Goal: Information Seeking & Learning: Learn about a topic

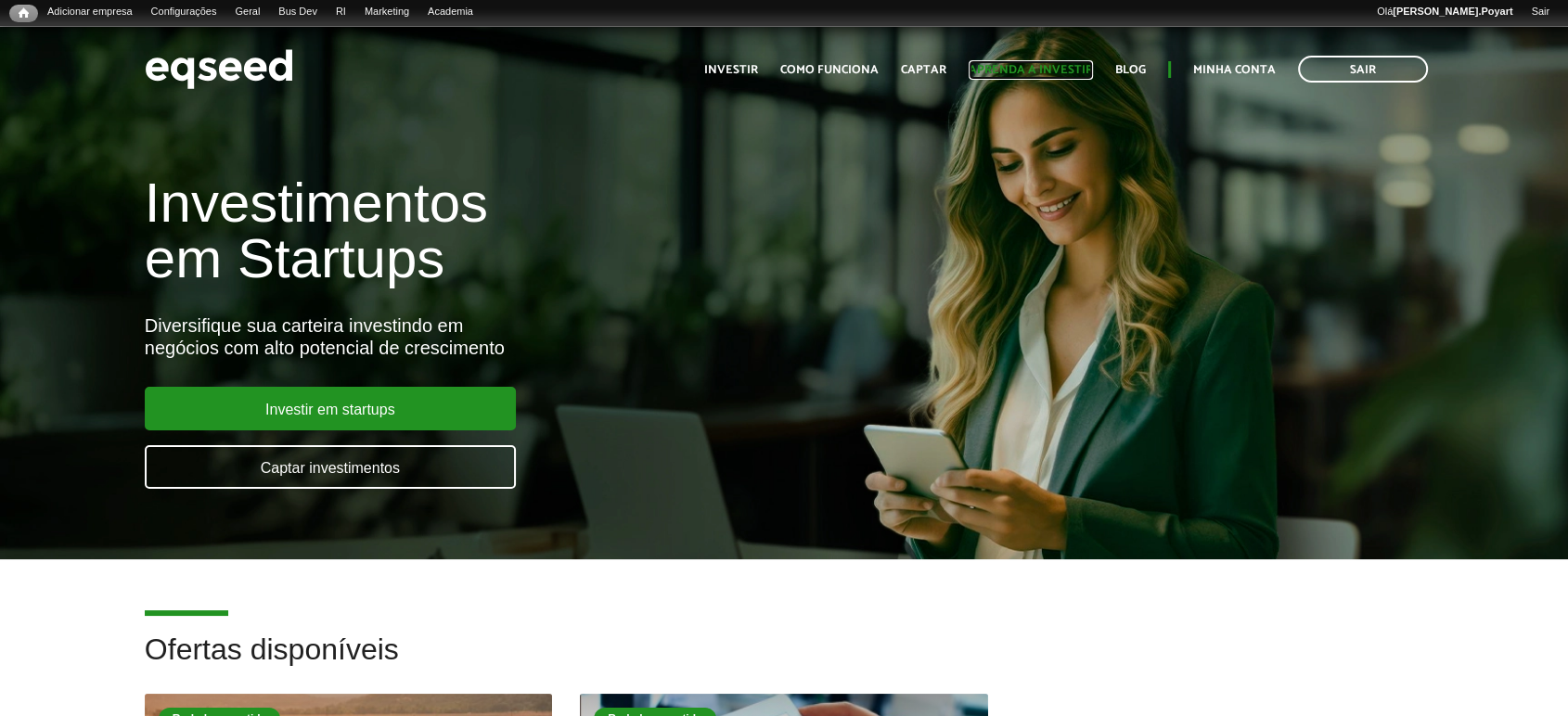
click at [1049, 72] on link "Aprenda a investir" at bounding box center [1030, 70] width 124 height 12
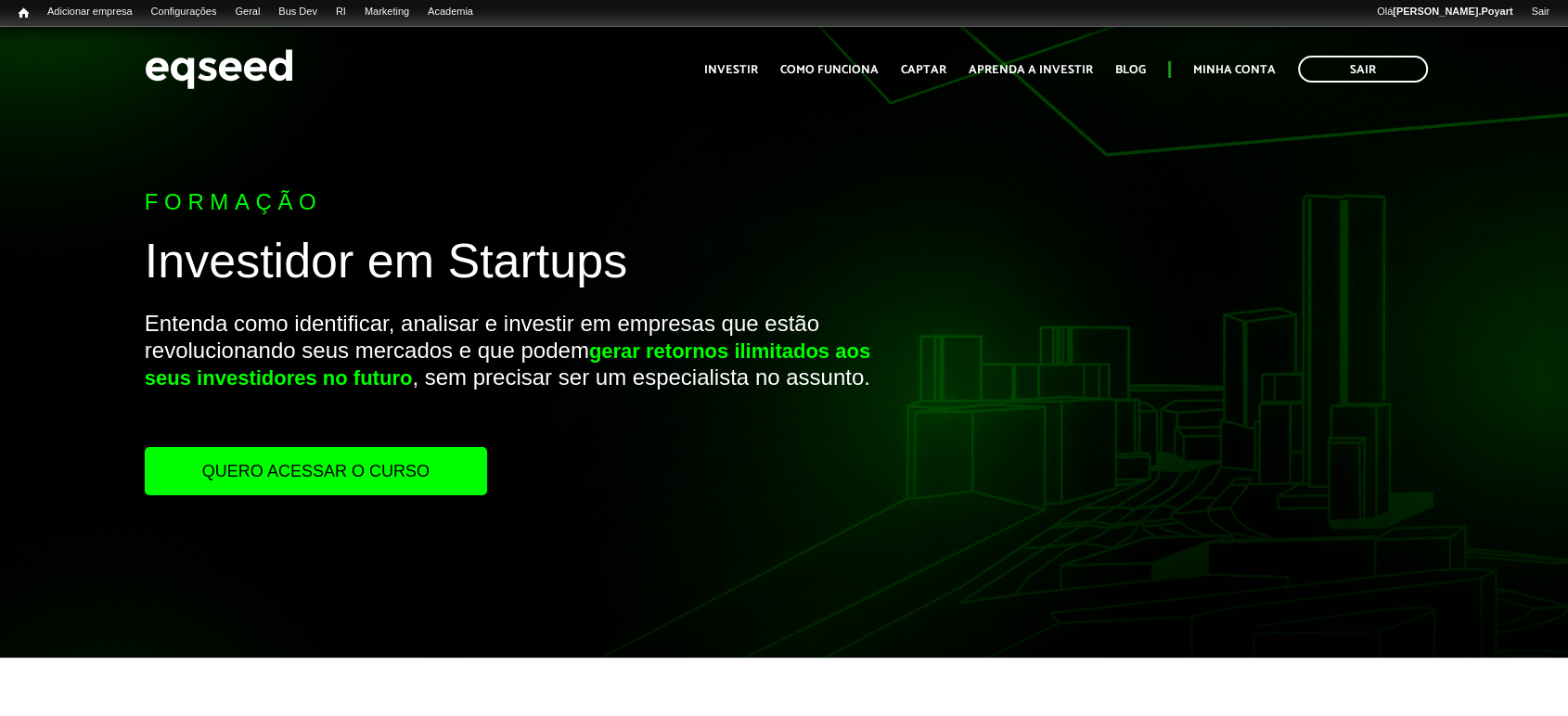
click at [252, 465] on link "Quero acessar o curso" at bounding box center [316, 471] width 342 height 49
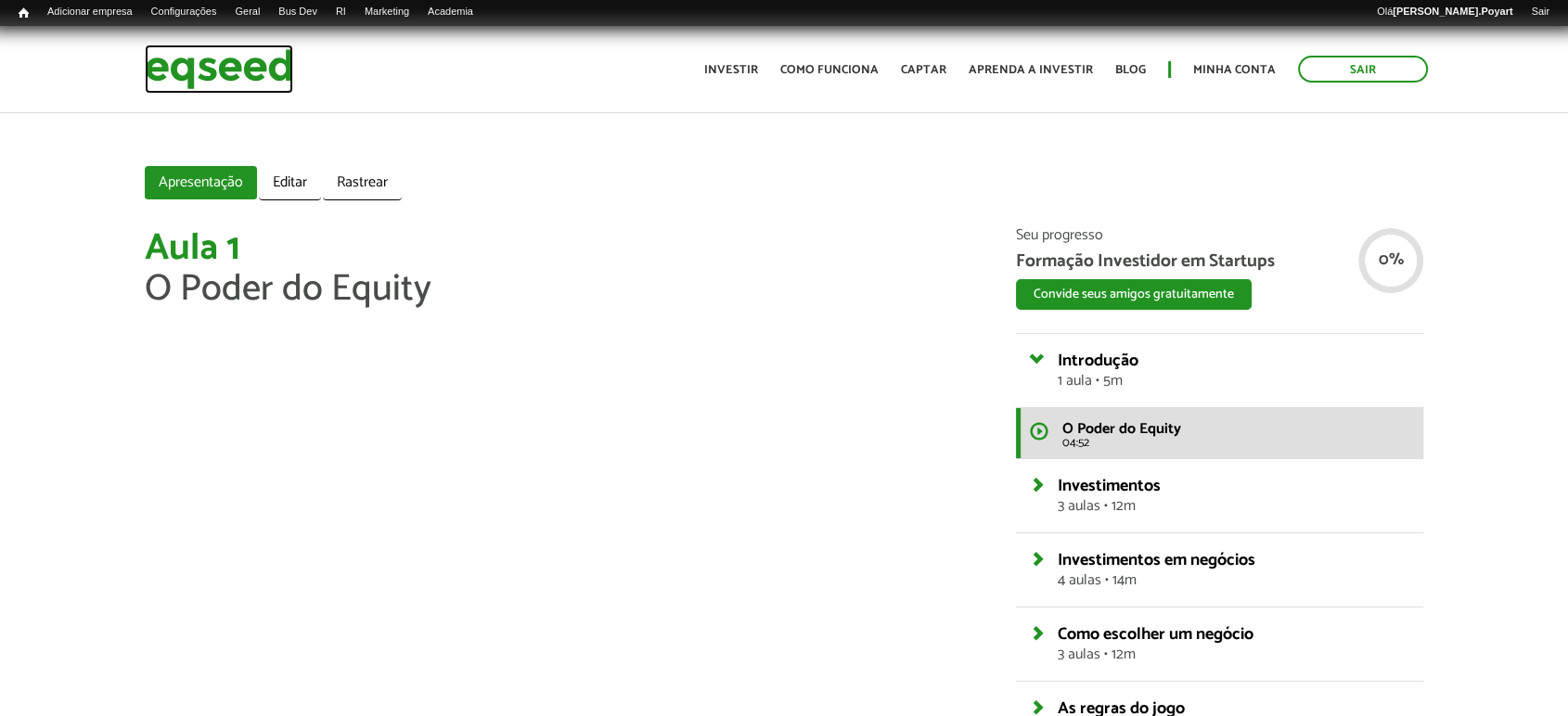
click at [214, 73] on img at bounding box center [219, 70] width 149 height 50
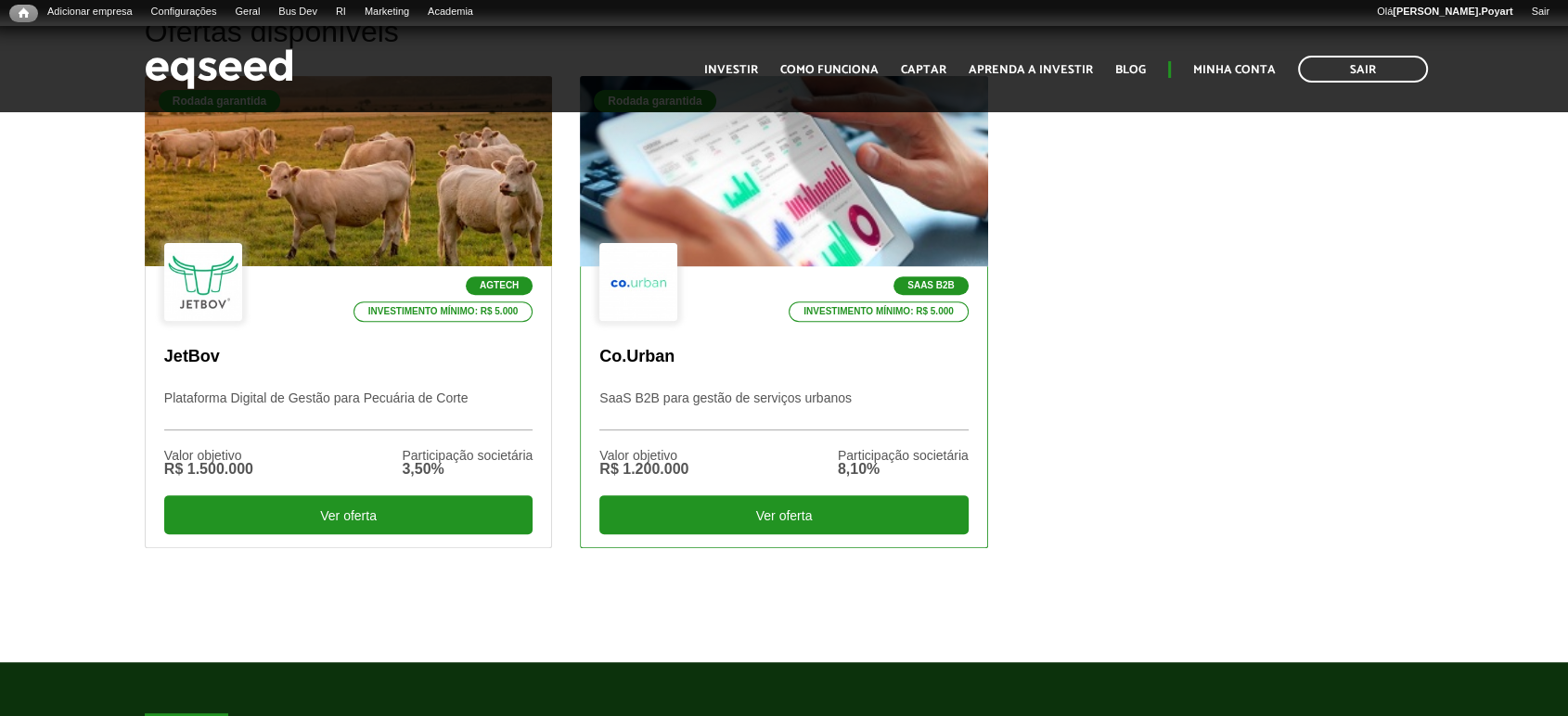
scroll to position [515, 0]
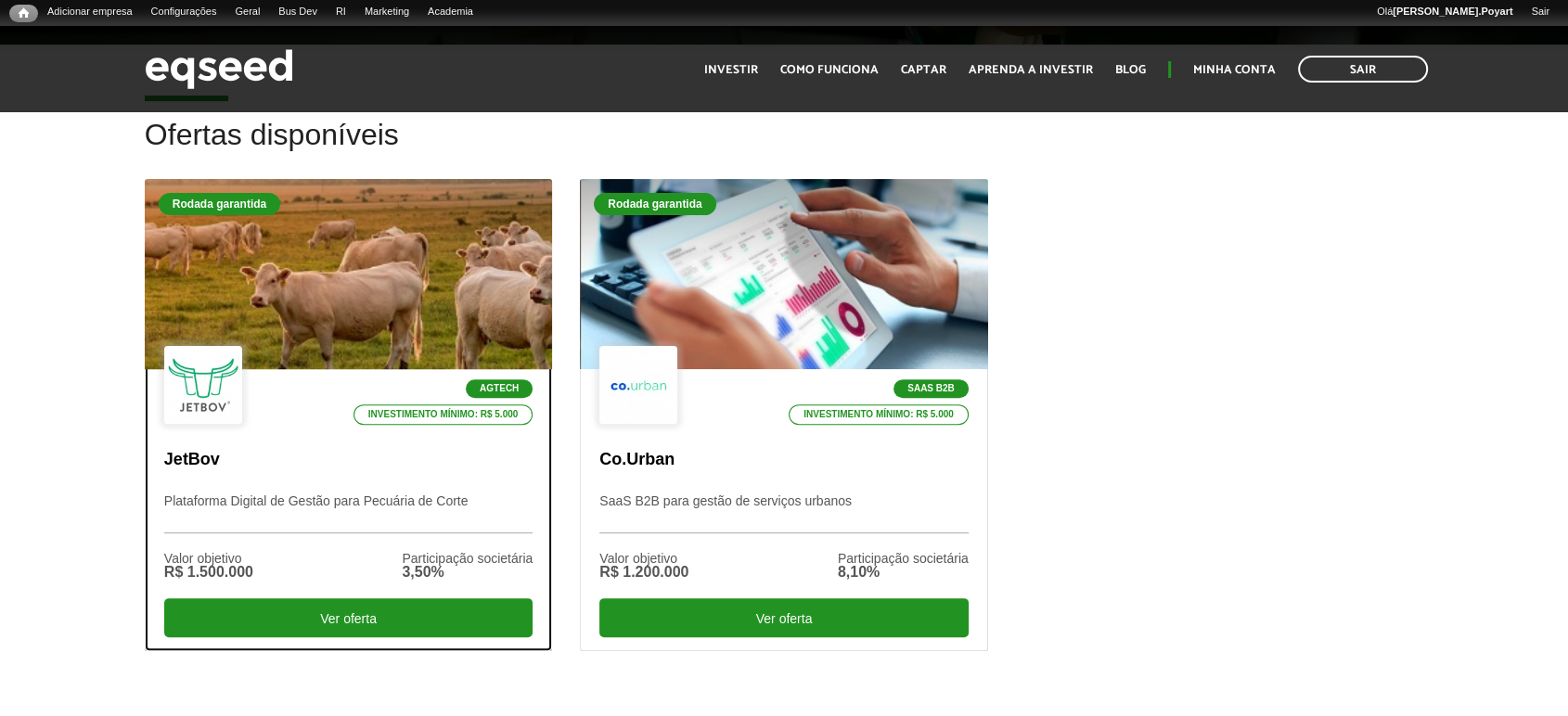
click at [388, 299] on div at bounding box center [348, 274] width 489 height 228
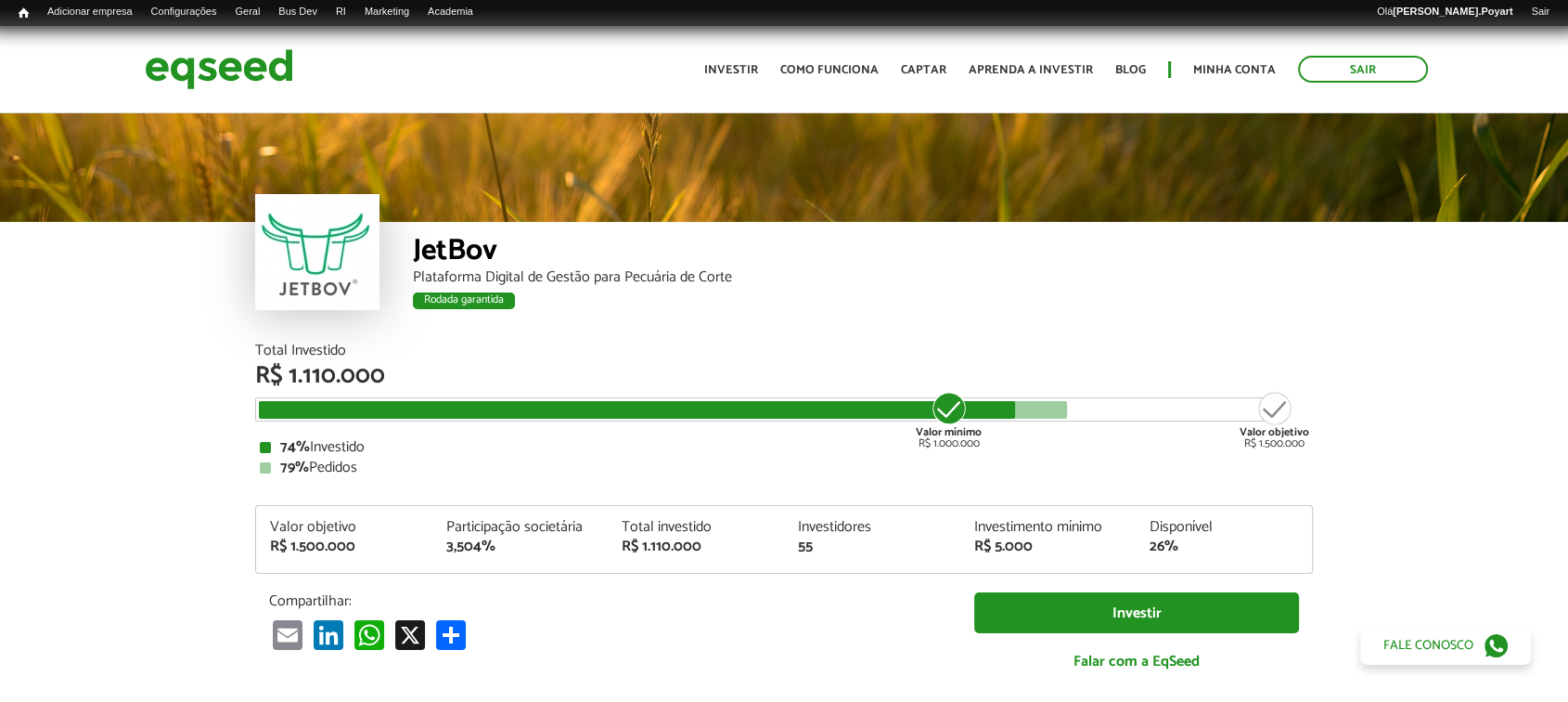
scroll to position [103, 0]
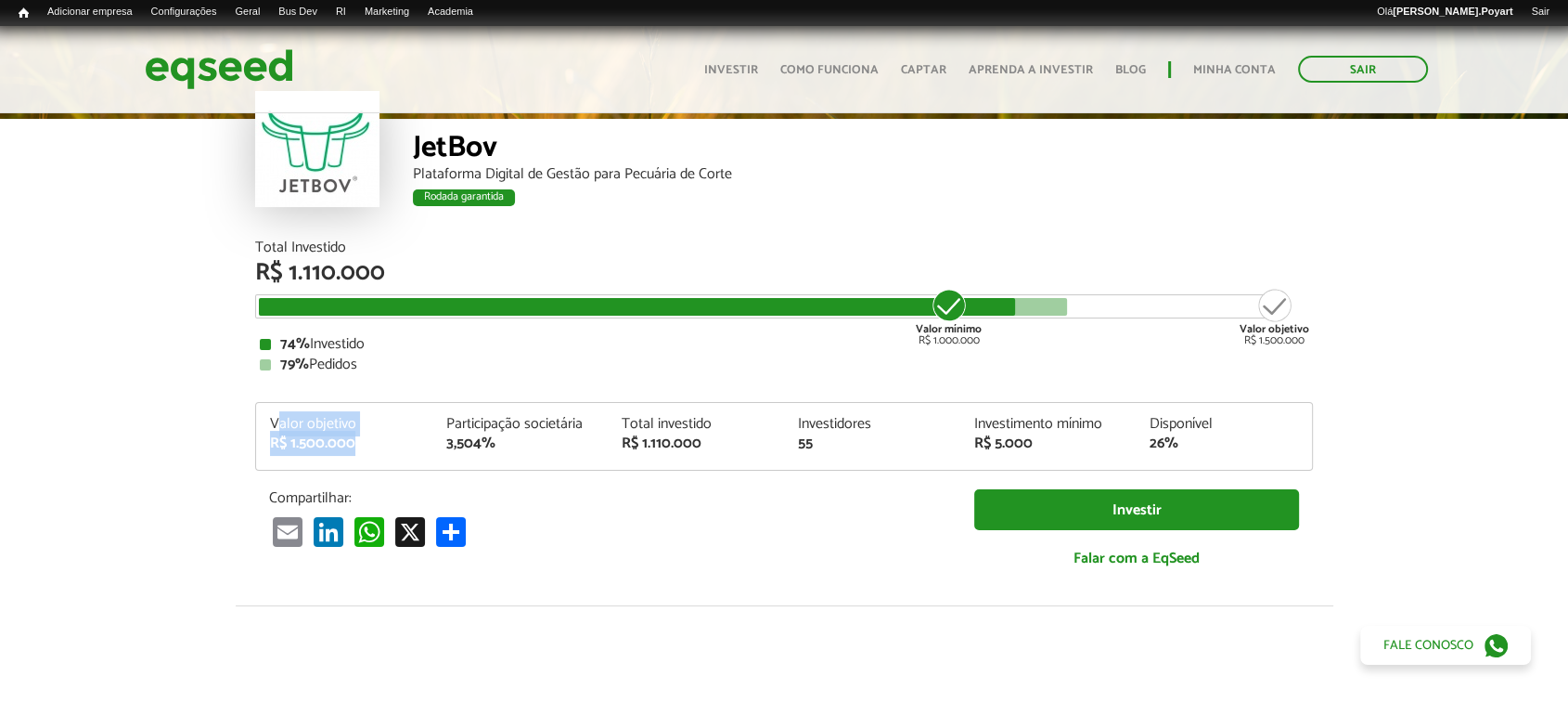
drag, startPoint x: 275, startPoint y: 422, endPoint x: 361, endPoint y: 443, distance: 88.5
click at [361, 442] on div "Valor objetivo R$ 1.500.000" at bounding box center [344, 434] width 176 height 34
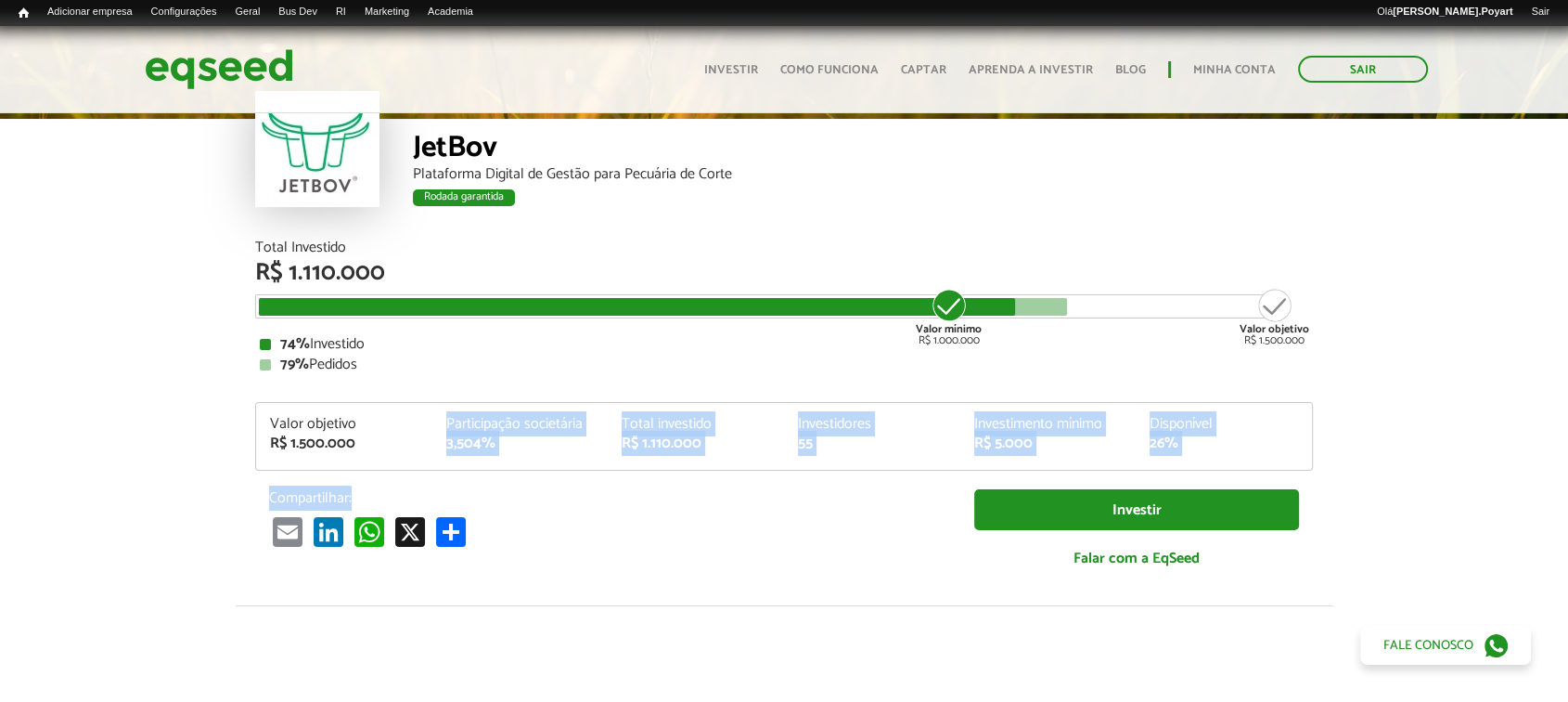
drag, startPoint x: 433, startPoint y: 421, endPoint x: 545, endPoint y: 480, distance: 126.6
click at [545, 480] on div "Total Investido R$ 1.110.000 Valor mínimo R$ 1.000.000 Valor objetivo R$ 1.500.…" at bounding box center [784, 414] width 1057 height 347
click at [549, 482] on div "Total Investido R$ 1.110.000 Valor mínimo R$ 1.000.000 Valor objetivo R$ 1.500.…" at bounding box center [784, 414] width 1057 height 347
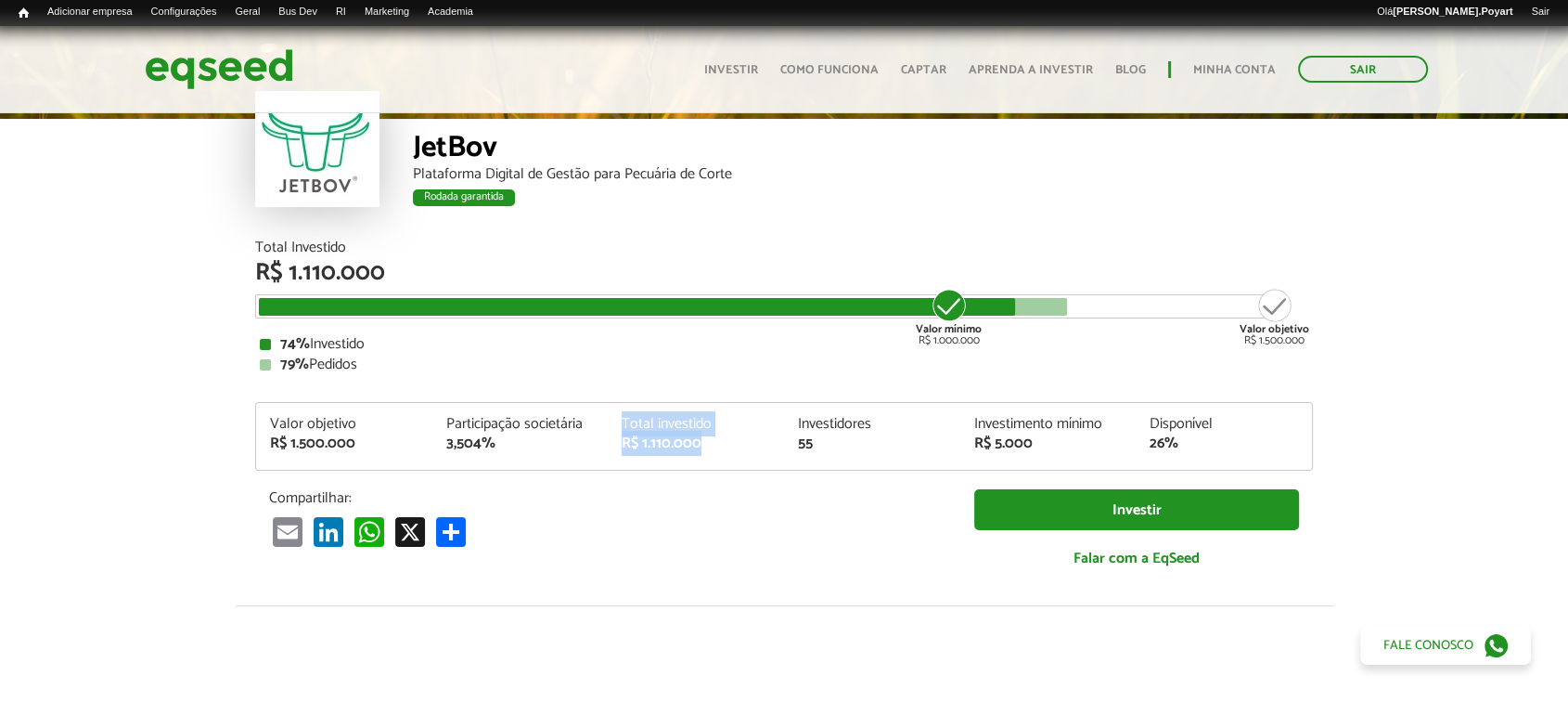
drag, startPoint x: 612, startPoint y: 413, endPoint x: 735, endPoint y: 445, distance: 127.1
click at [735, 445] on div "Valor objetivo R$ 1.500.000 Participação societária 3,504% Total investido R$ 1…" at bounding box center [784, 436] width 1057 height 69
drag, startPoint x: 791, startPoint y: 429, endPoint x: 831, endPoint y: 466, distance: 54.5
click at [870, 455] on div "Valor objetivo R$ 1.500.000 Participação societária 3,504% Total investido R$ 1…" at bounding box center [784, 443] width 1056 height 52
drag, startPoint x: 1147, startPoint y: 429, endPoint x: 1212, endPoint y: 449, distance: 68.0
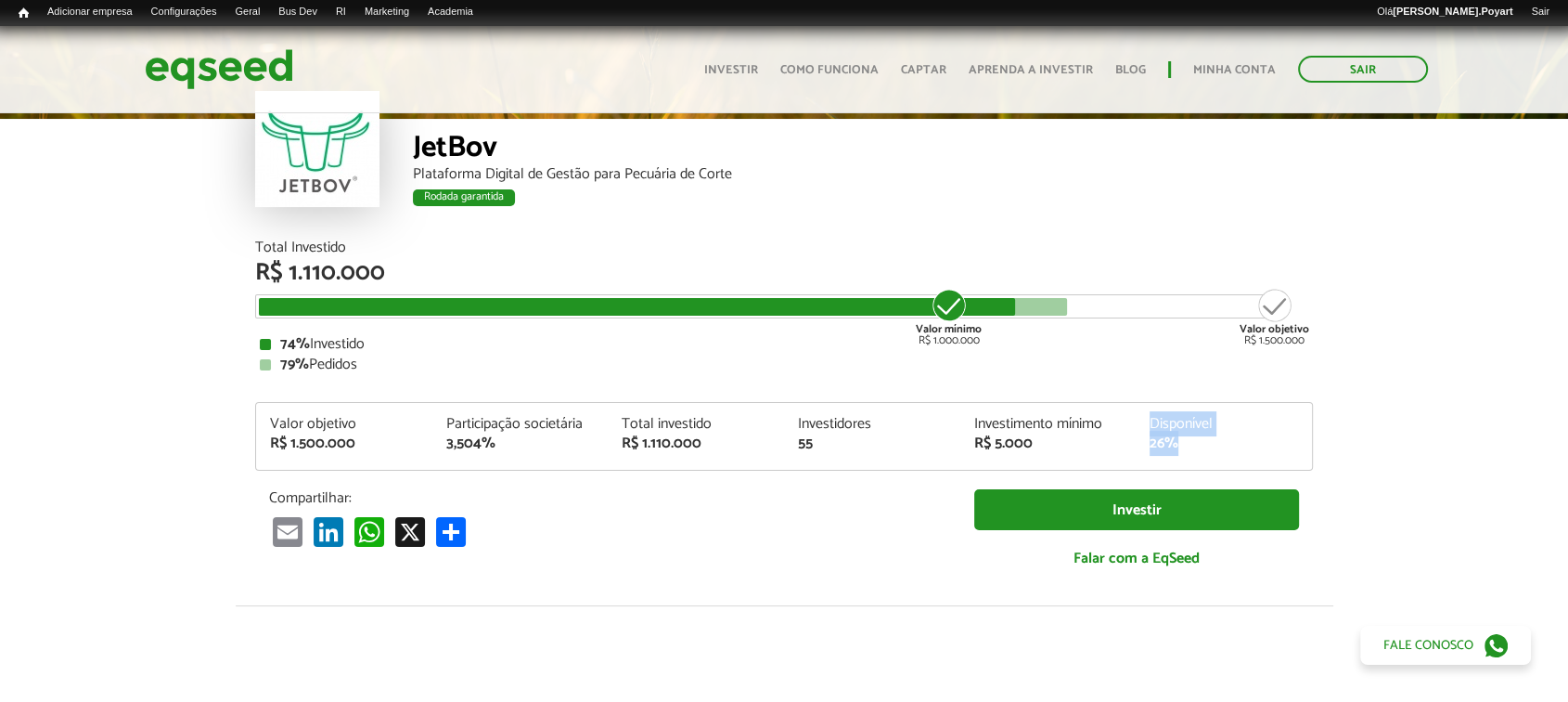
click at [1212, 449] on div "Disponível 26%" at bounding box center [1223, 434] width 176 height 34
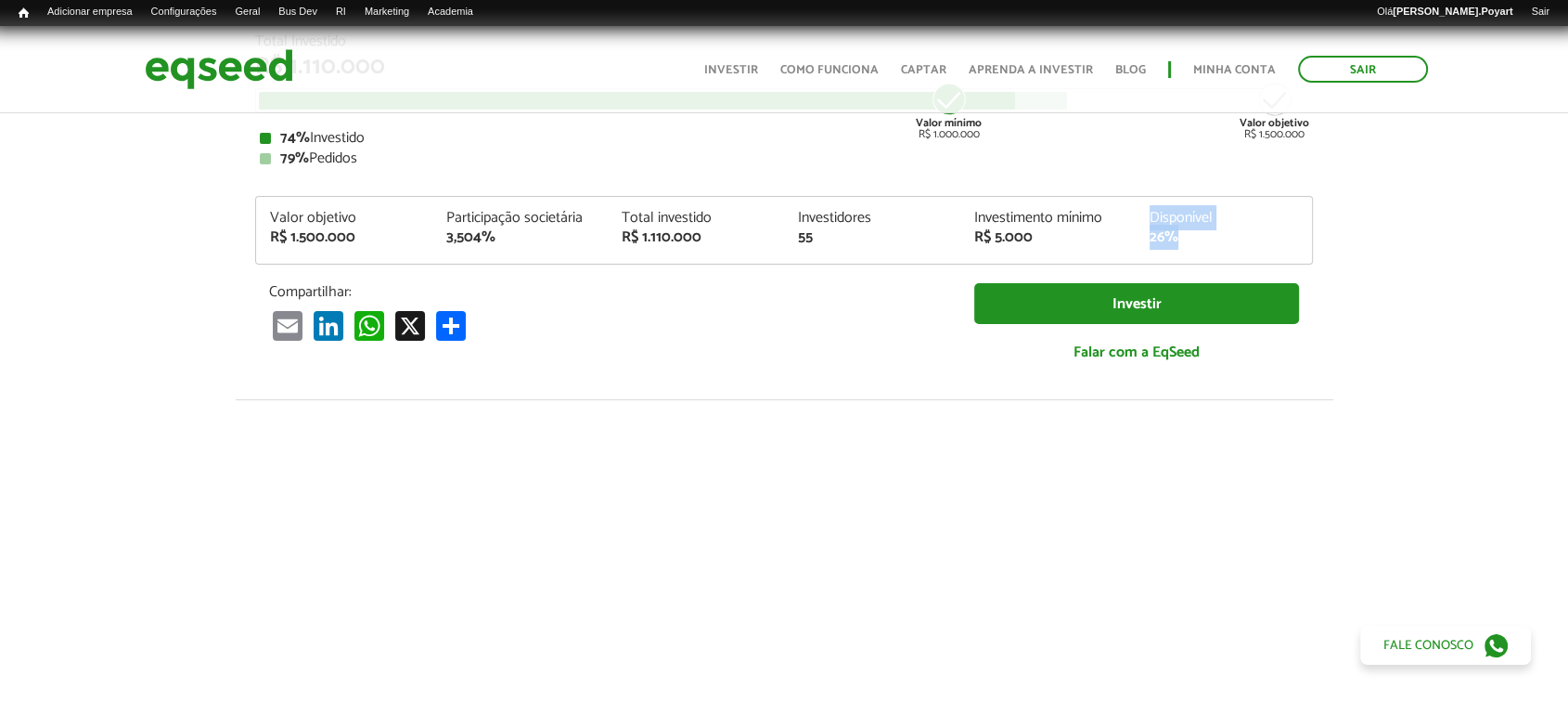
scroll to position [206, 0]
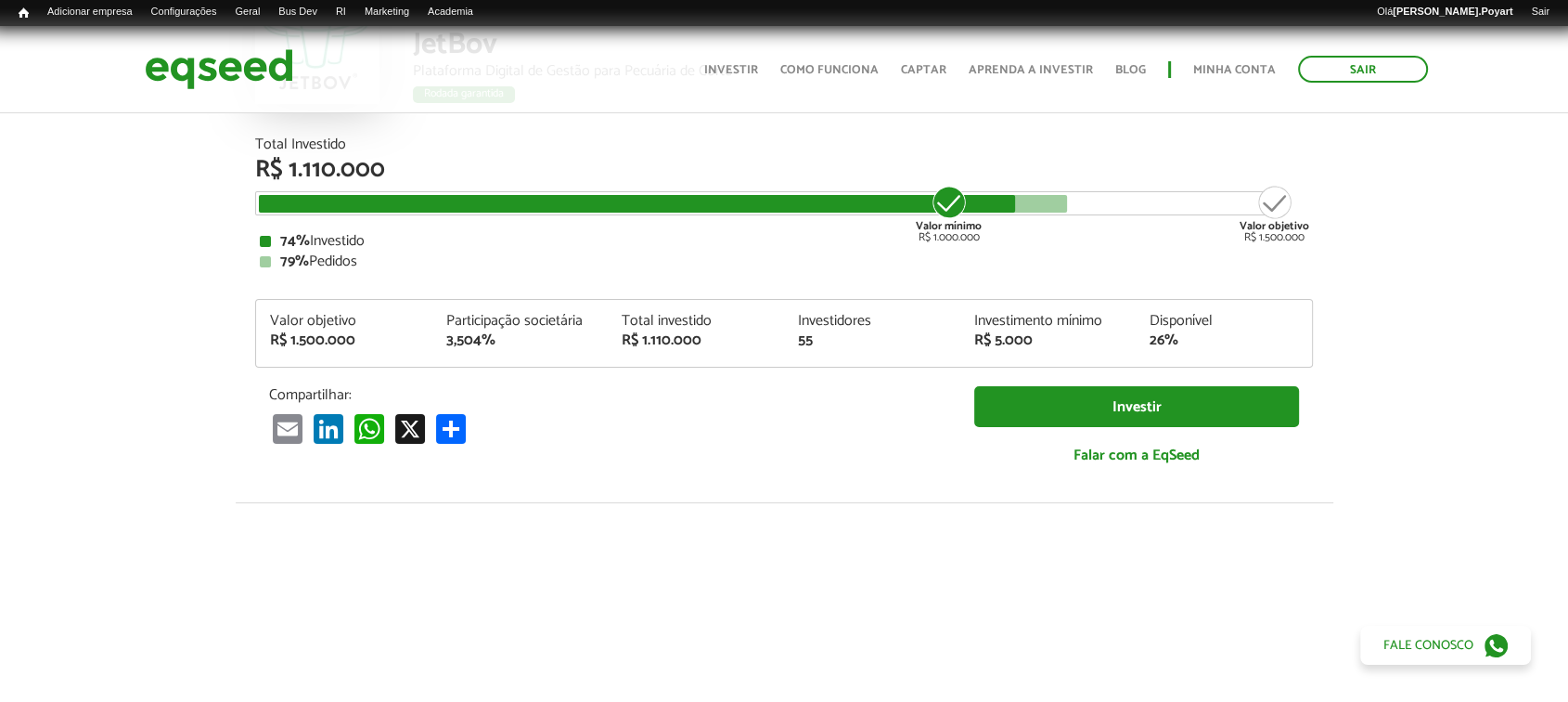
drag, startPoint x: 219, startPoint y: 199, endPoint x: 997, endPoint y: 200, distance: 778.0
click at [997, 200] on article "JetBov Plataforma Digital de Gestão para Pecuária de Corte Rodada garantida Rod…" at bounding box center [784, 520] width 1568 height 1231
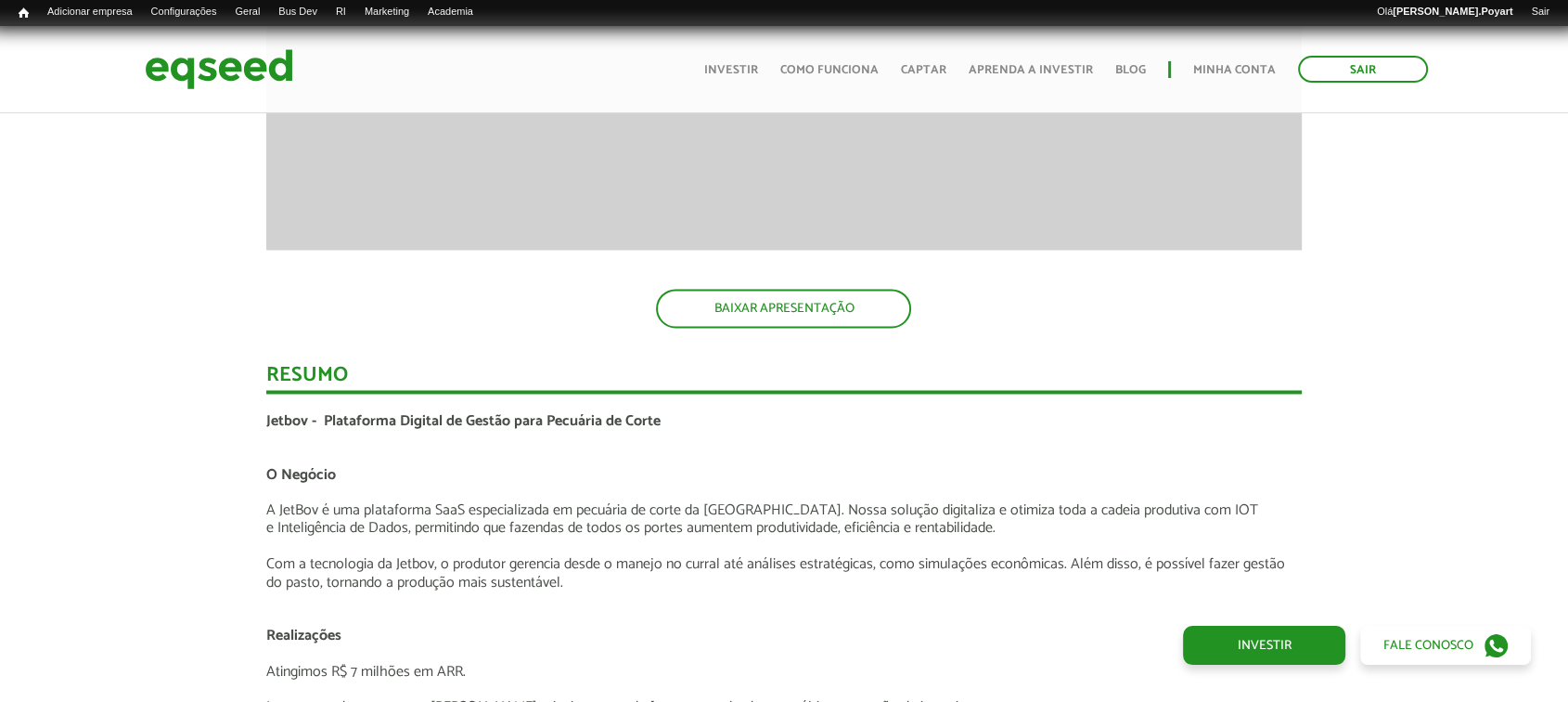
scroll to position [3197, 0]
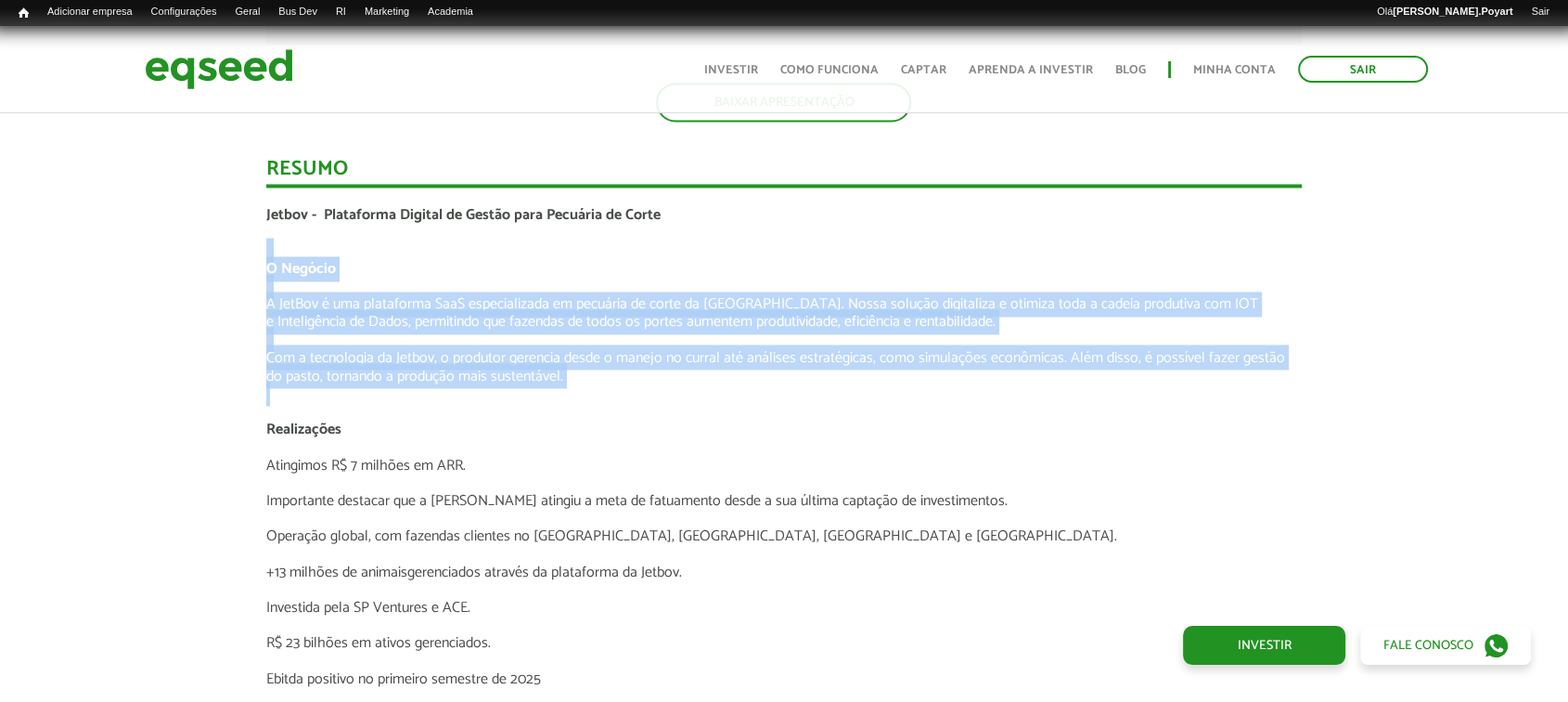
drag, startPoint x: 243, startPoint y: 257, endPoint x: 776, endPoint y: 391, distance: 549.6
click at [780, 392] on div "Novidades Análise da Oferta 1 Lançamento ao vivo | JetBov Apresentação aos inve…" at bounding box center [784, 303] width 1596 height 4071
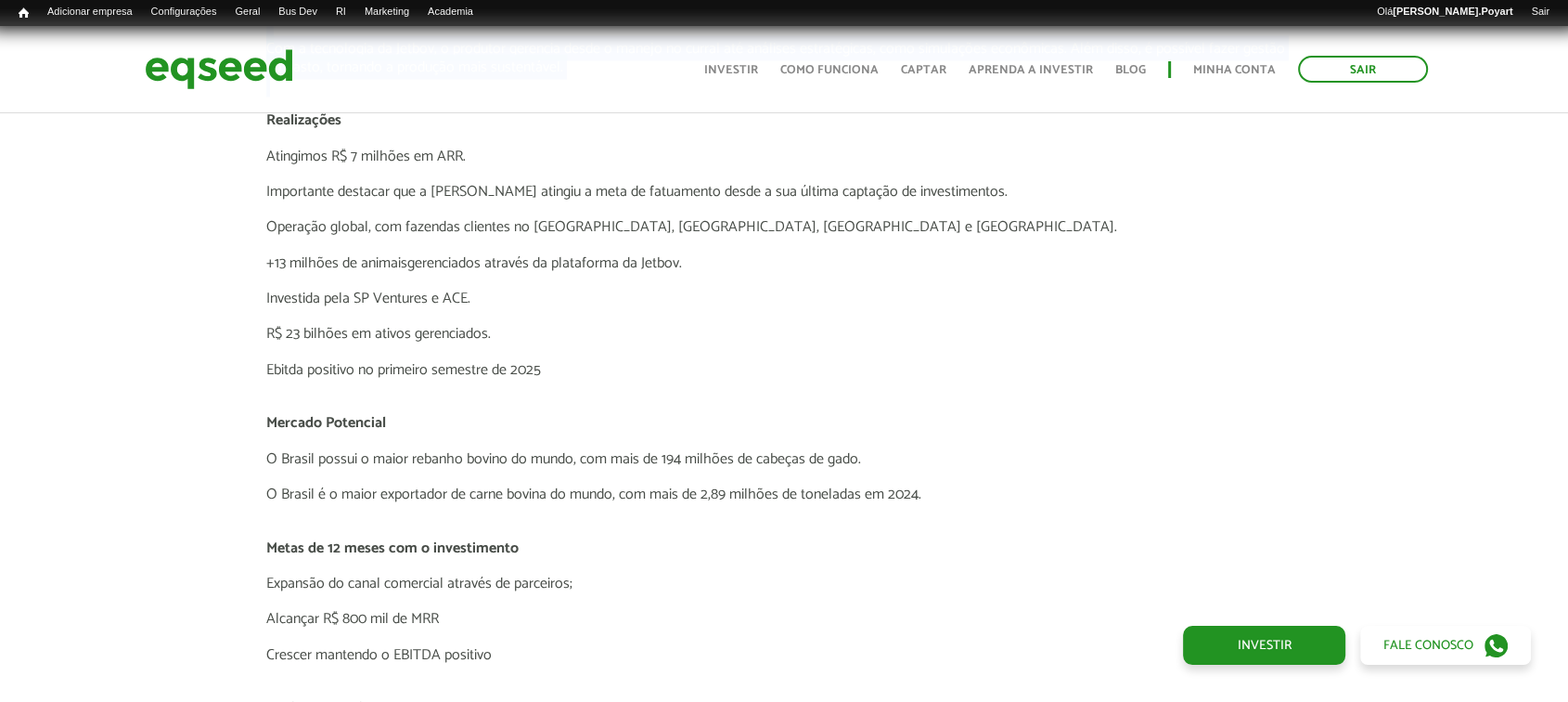
scroll to position [3609, 0]
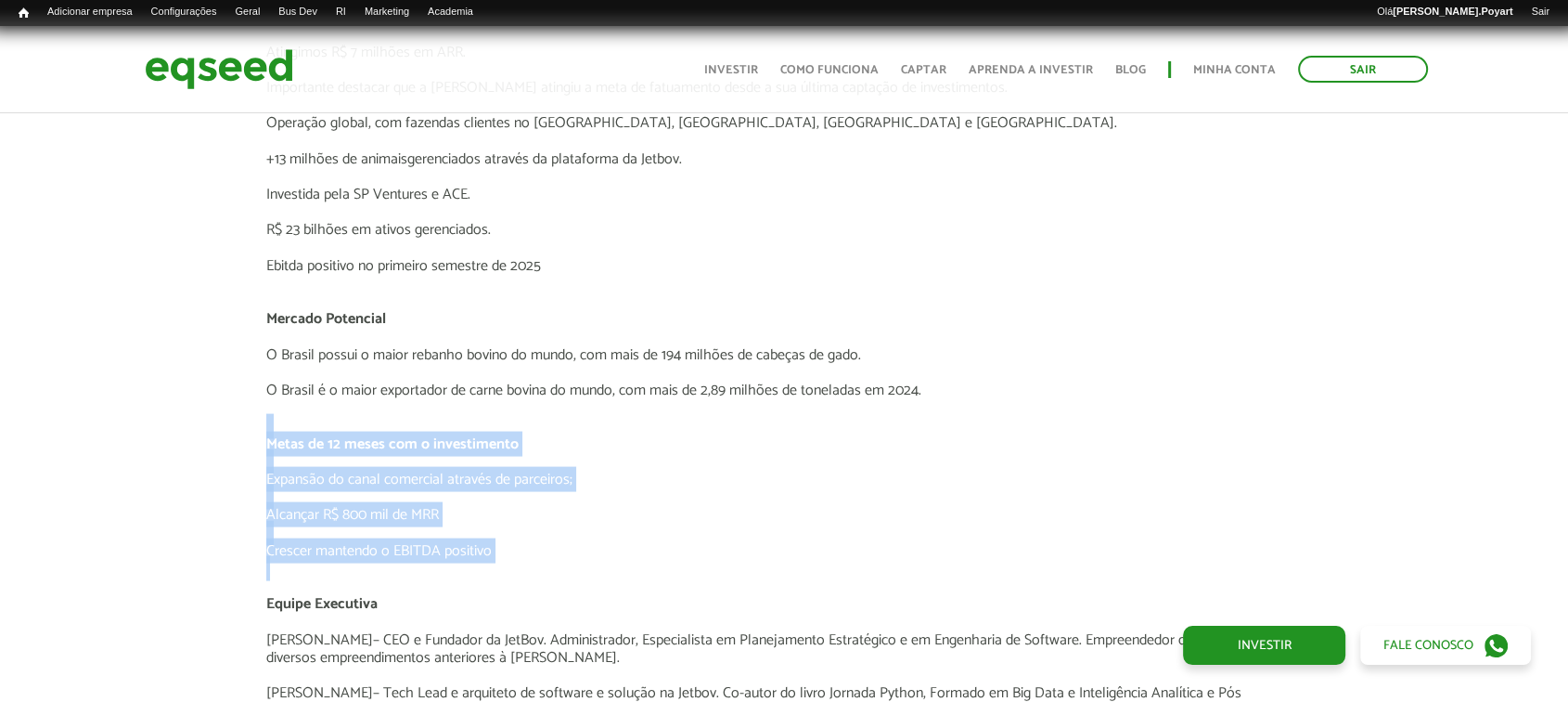
drag, startPoint x: 304, startPoint y: 428, endPoint x: 727, endPoint y: 568, distance: 445.6
click at [784, 453] on p at bounding box center [784, 462] width 1036 height 17
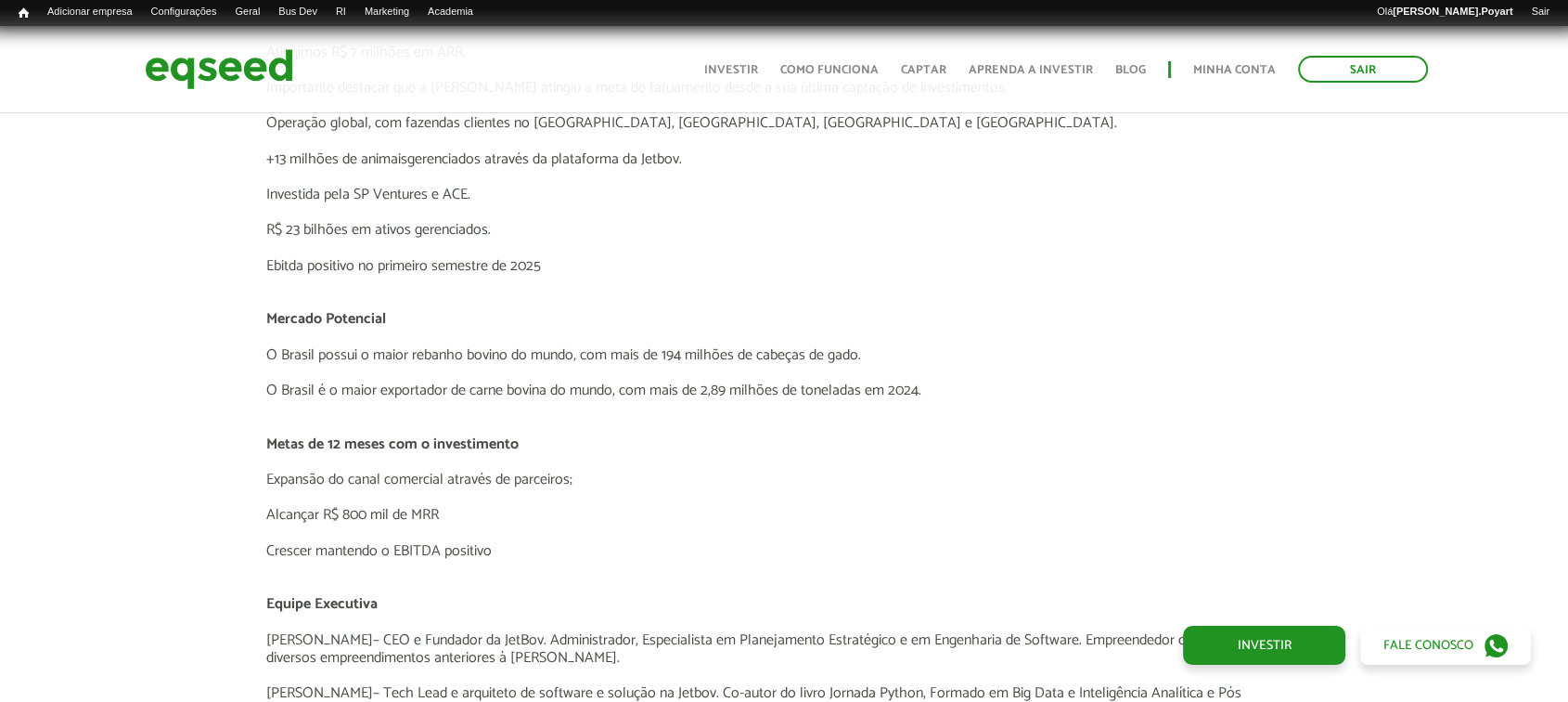
scroll to position [3713, 0]
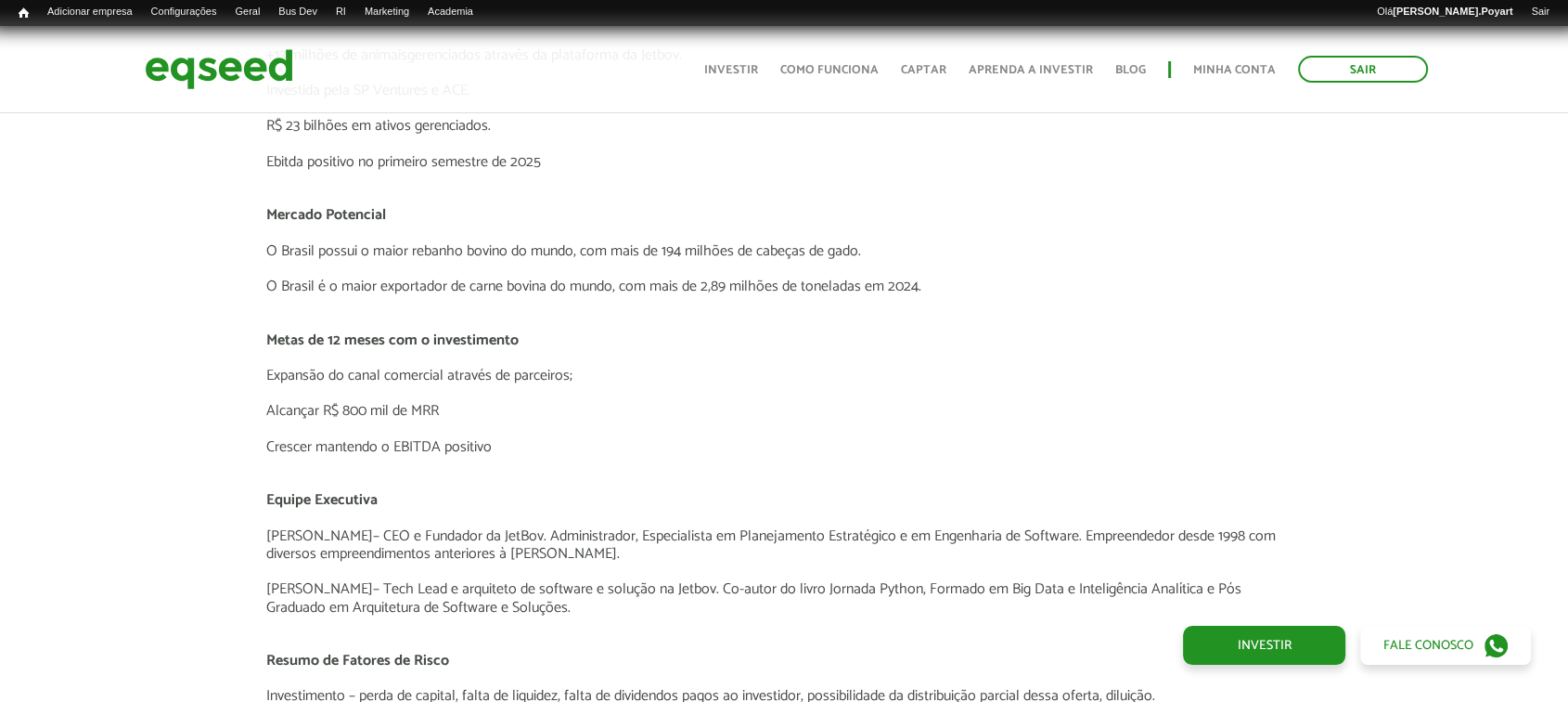
drag, startPoint x: 264, startPoint y: 503, endPoint x: 696, endPoint y: 609, distance: 444.8
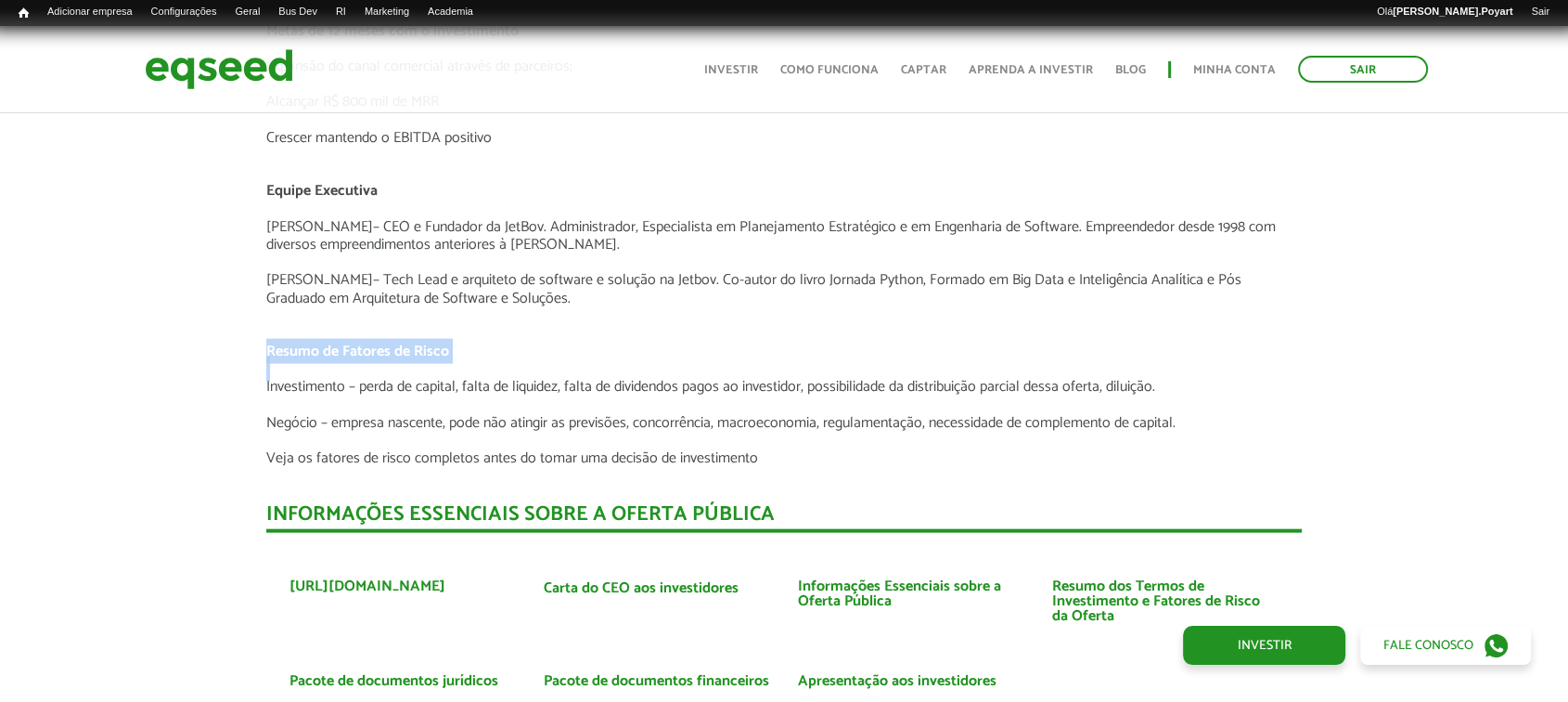
drag, startPoint x: 259, startPoint y: 347, endPoint x: 816, endPoint y: 362, distance: 557.2
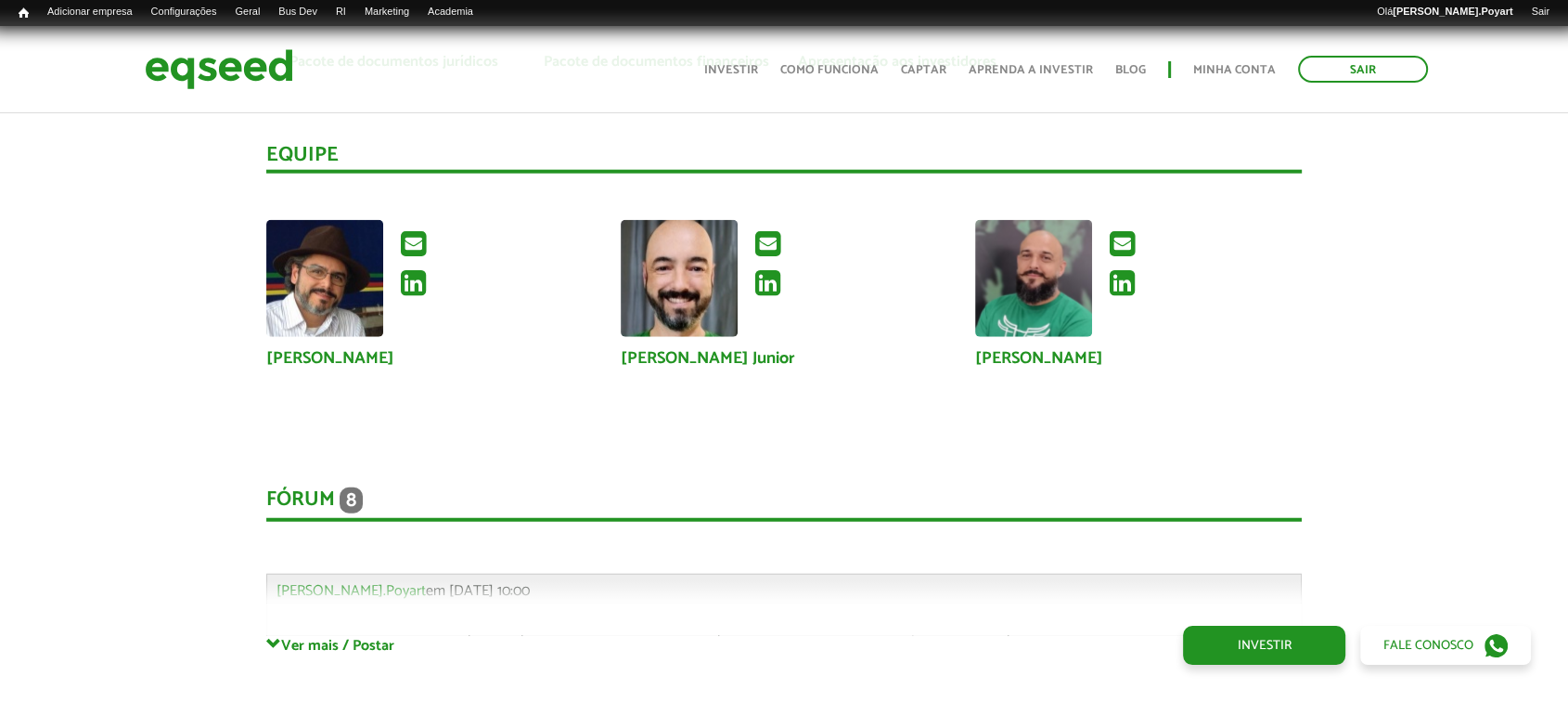
scroll to position [5053, 0]
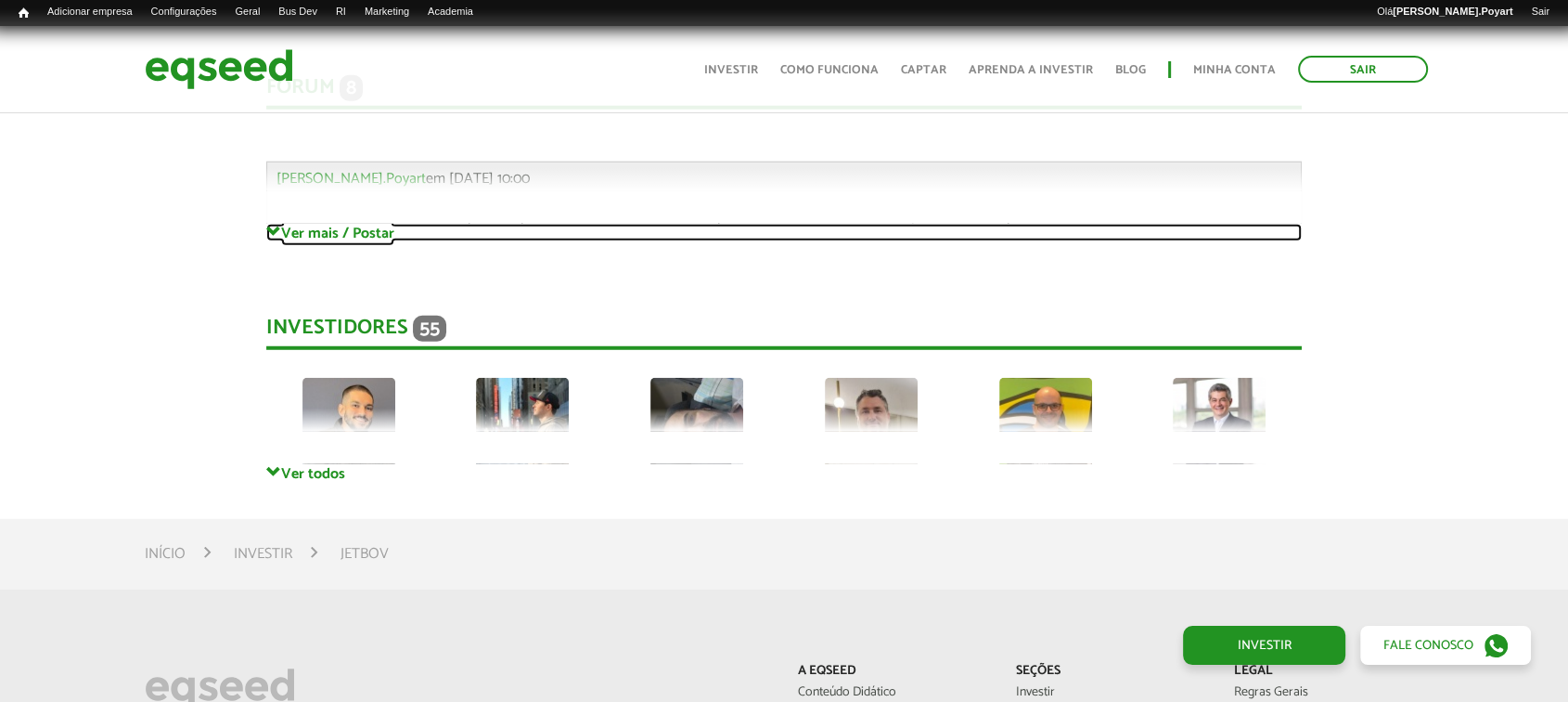
click at [351, 231] on link "Ver mais / Postar" at bounding box center [784, 233] width 1036 height 17
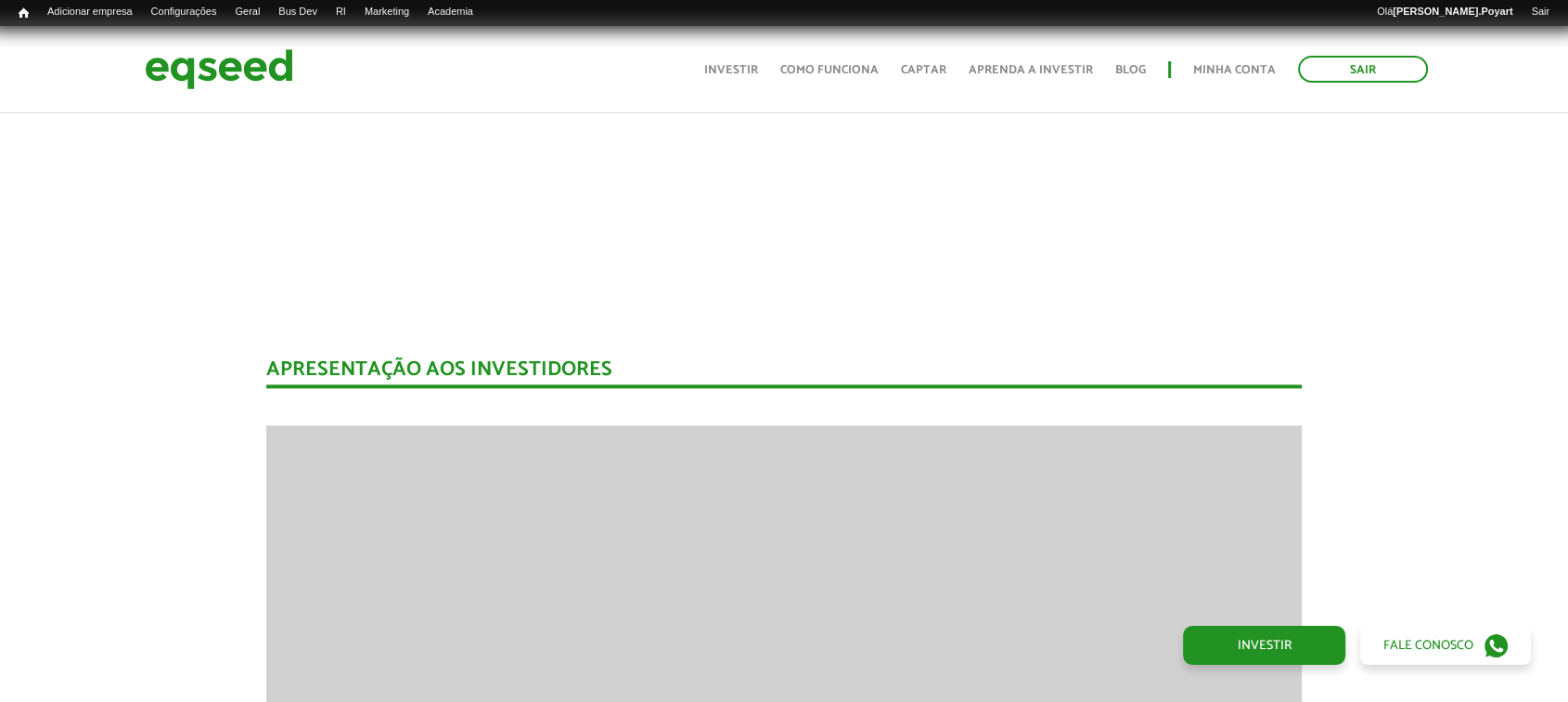
scroll to position [2475, 0]
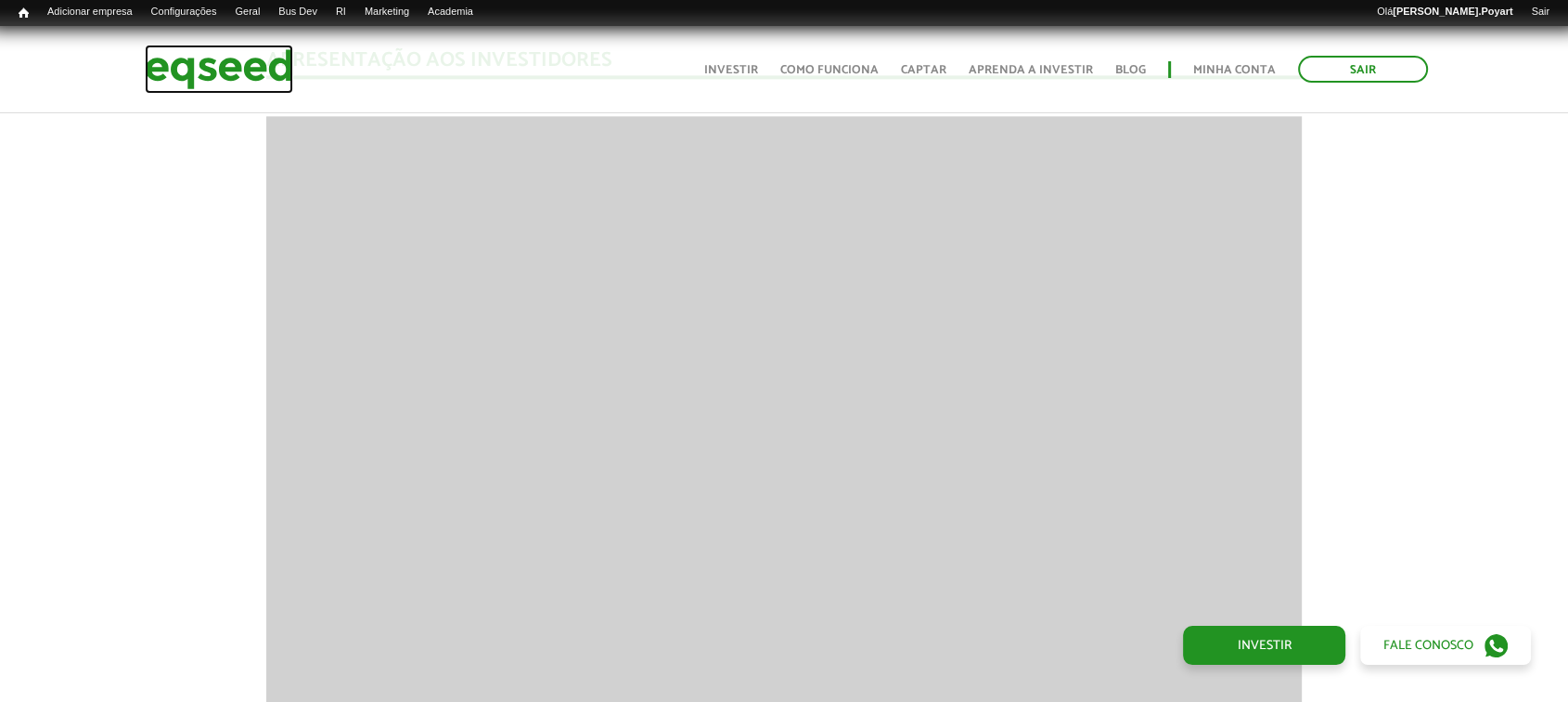
click at [202, 72] on img at bounding box center [219, 70] width 149 height 50
